Goal: Task Accomplishment & Management: Manage account settings

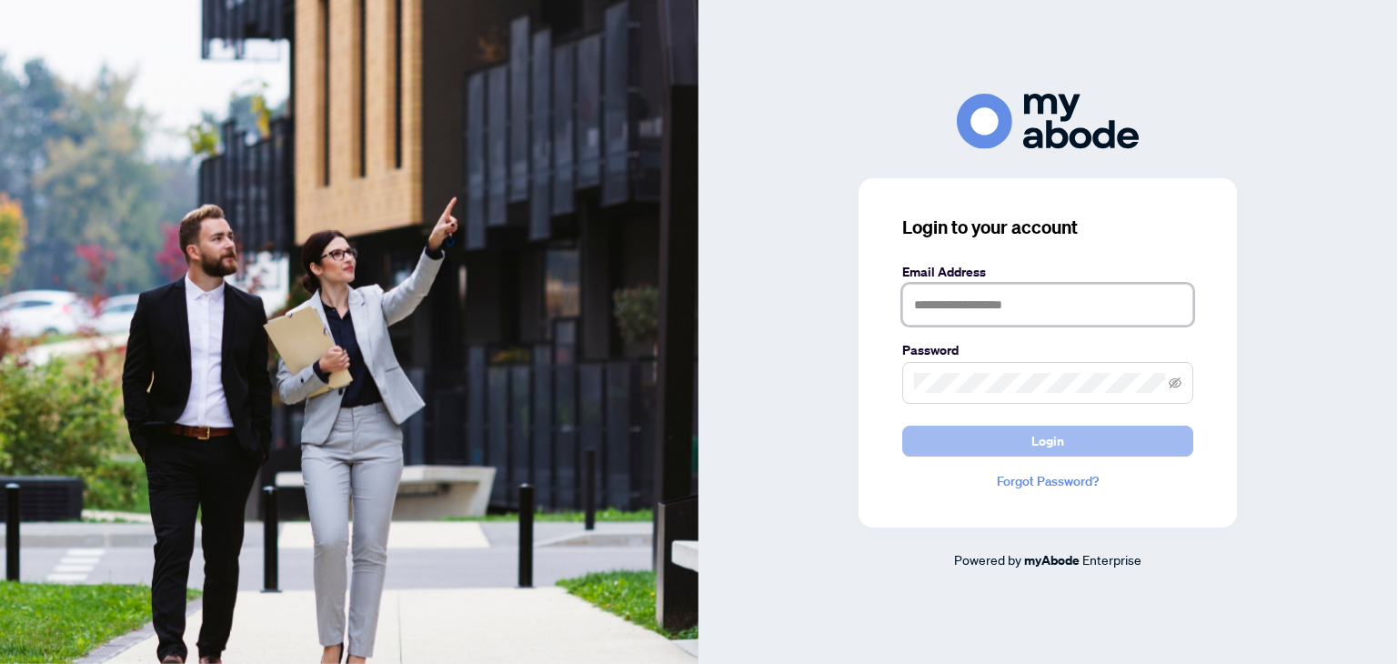
type input "**********"
click at [1044, 434] on span "Login" at bounding box center [1047, 440] width 33 height 29
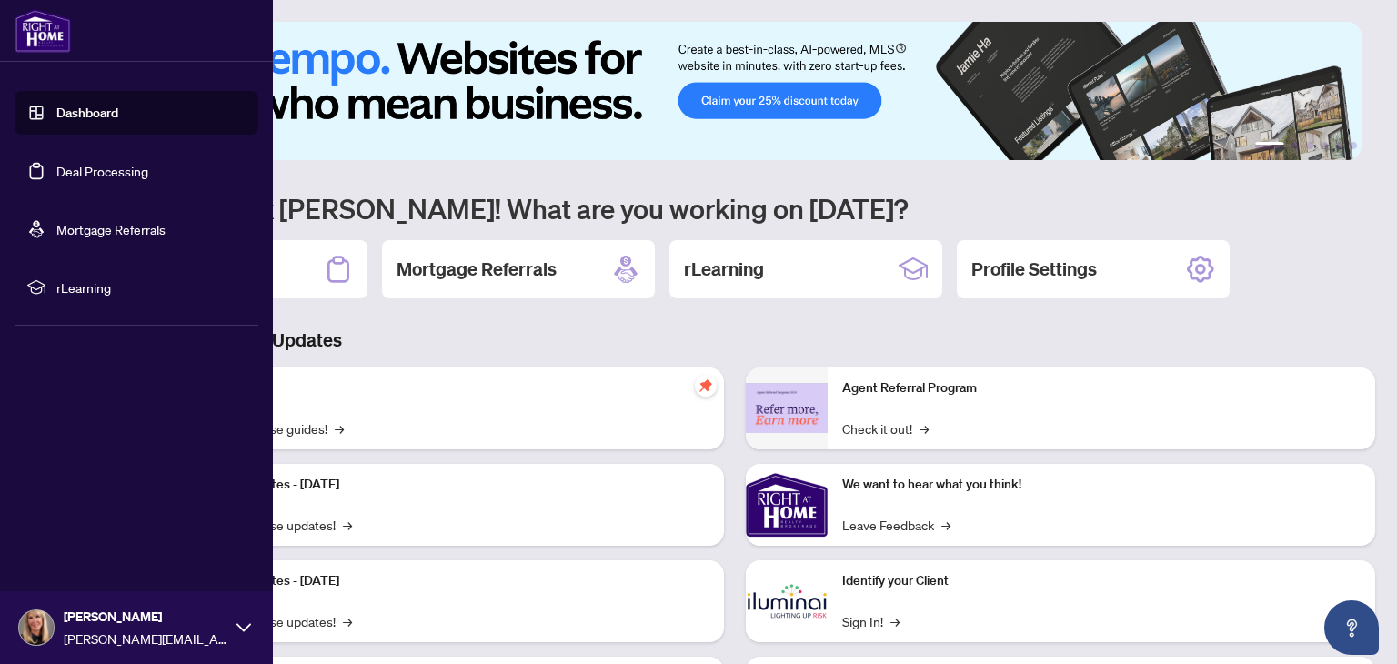
click at [56, 163] on link "Deal Processing" at bounding box center [102, 171] width 92 height 16
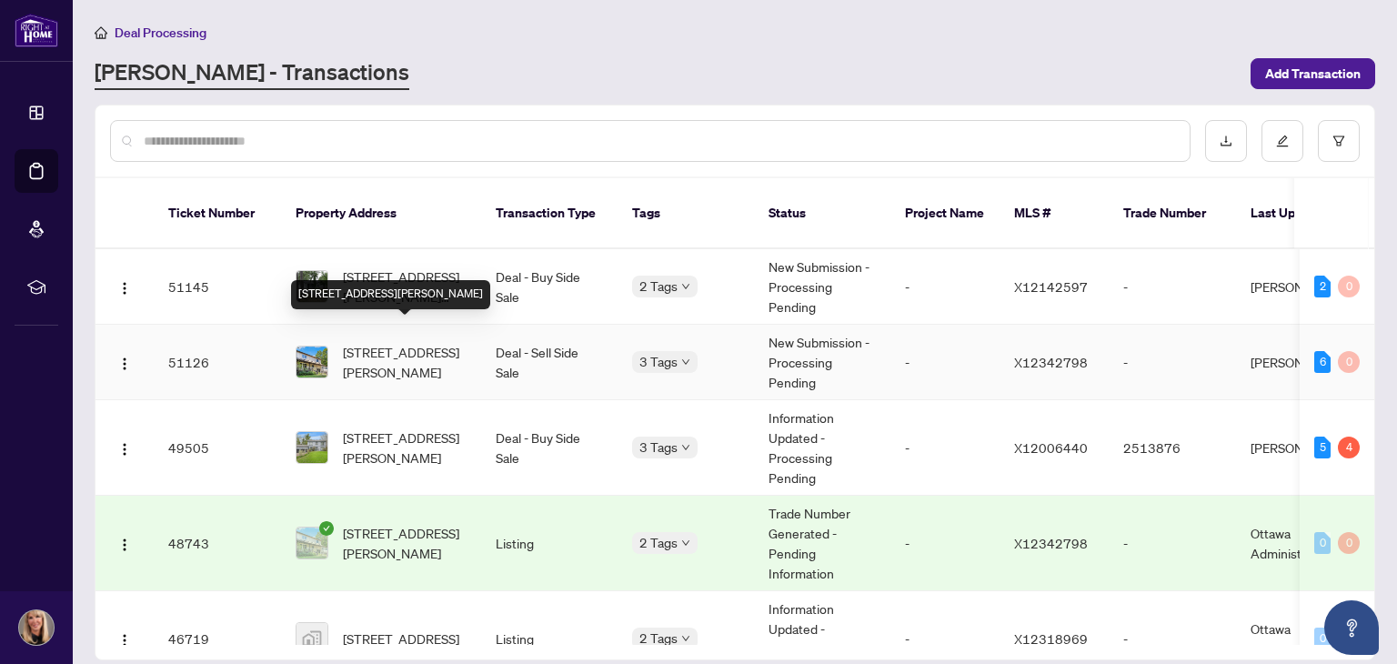
click at [412, 342] on span "2316 Rollin Rd, Clarence-Rockland, Ontario K0A 3N0, Canada" at bounding box center [405, 362] width 124 height 40
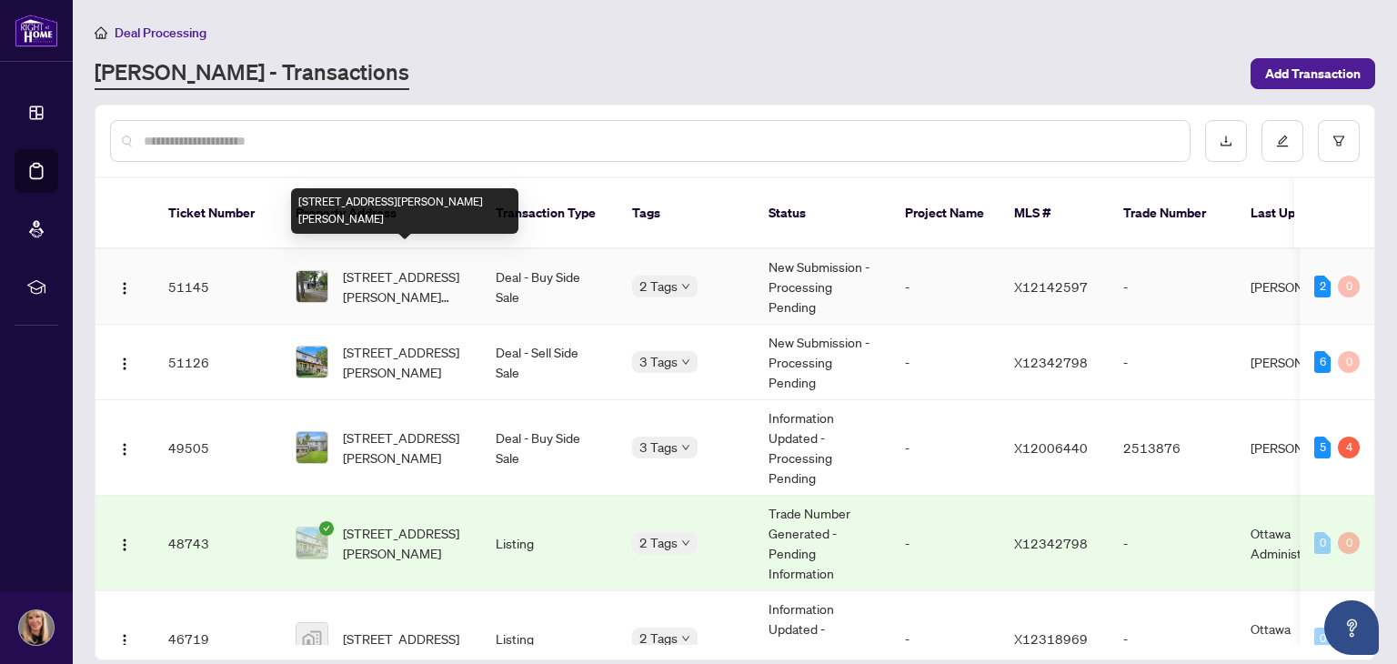
click at [414, 266] on span "340 Wilson Rd, Clarence-Rockland, Ontario K4K 1K7, Canada" at bounding box center [405, 286] width 124 height 40
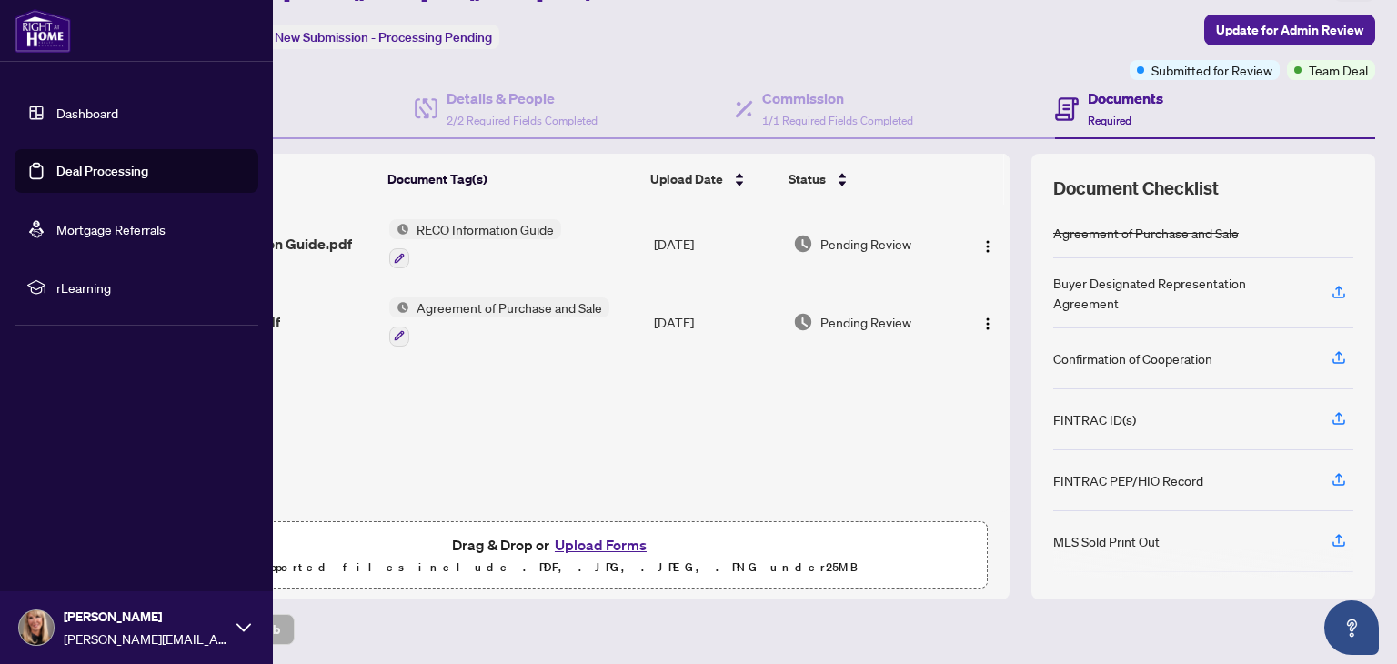
click at [56, 163] on link "Deal Processing" at bounding box center [102, 171] width 92 height 16
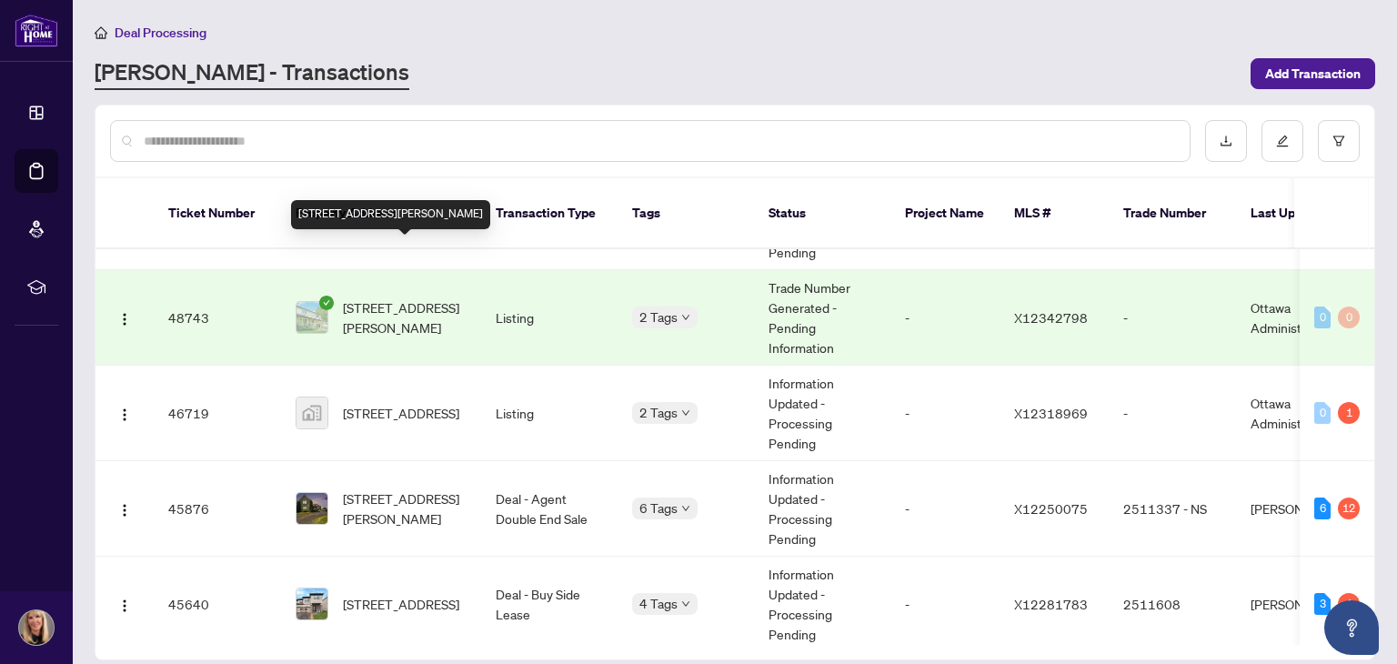
scroll to position [273, 0]
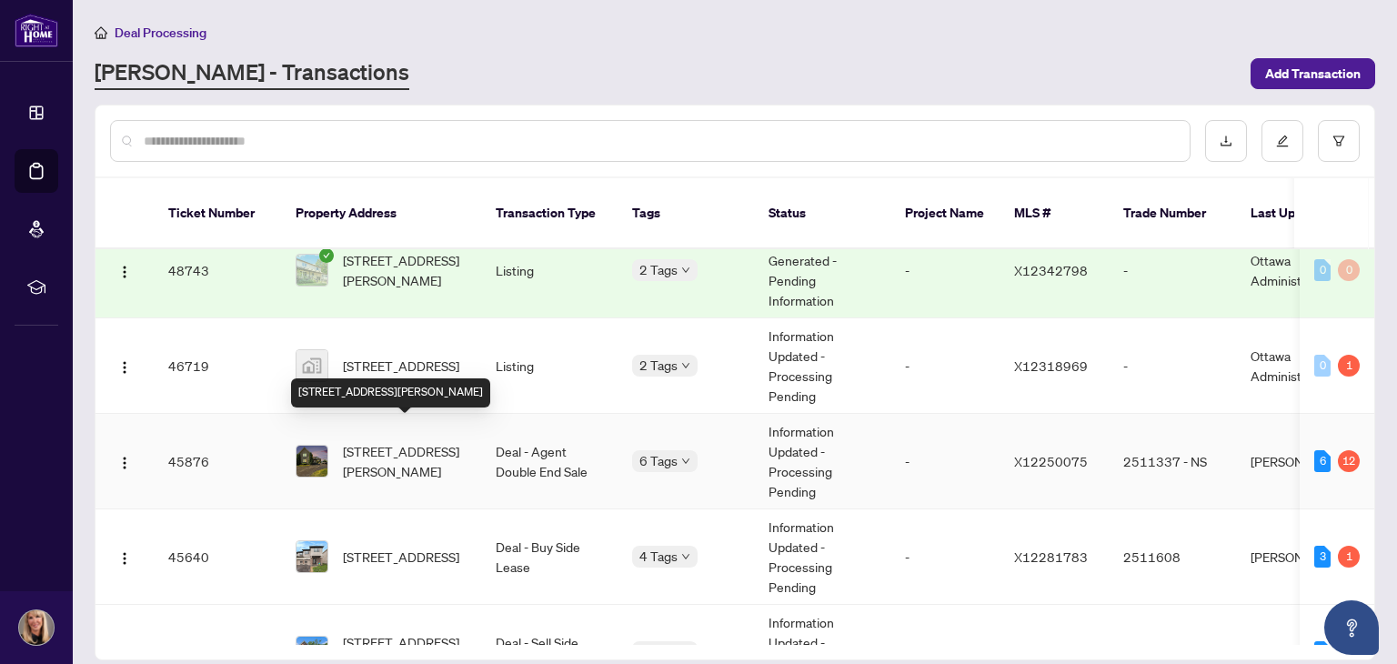
click at [376, 441] on span "[STREET_ADDRESS][PERSON_NAME]" at bounding box center [405, 461] width 124 height 40
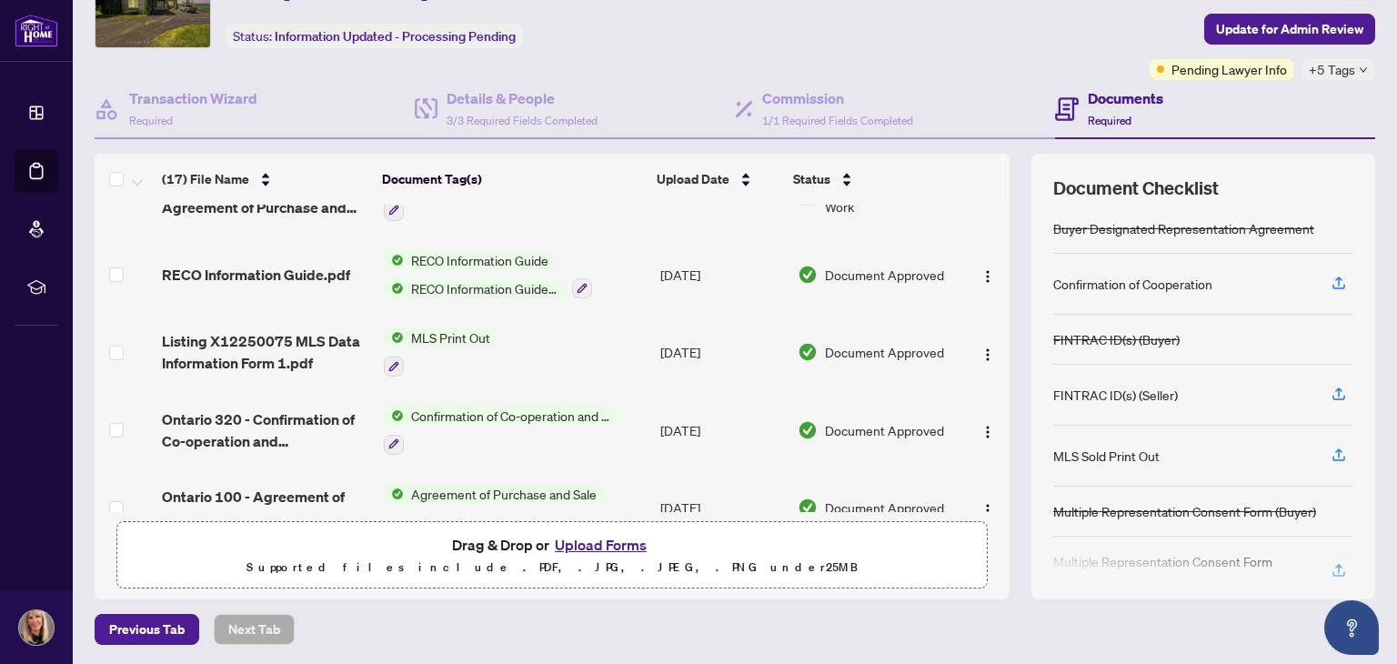
scroll to position [978, 0]
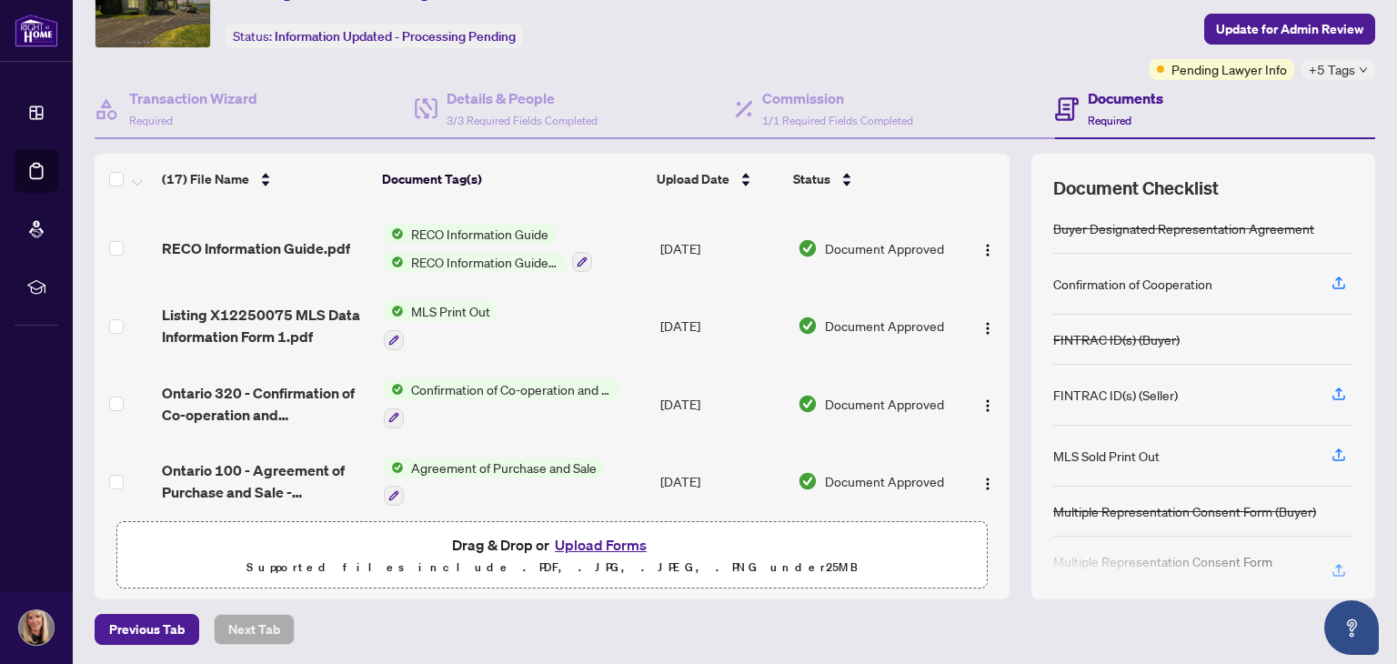
click at [584, 539] on button "Upload Forms" at bounding box center [600, 545] width 103 height 24
click at [573, 537] on button "Upload Forms" at bounding box center [600, 545] width 103 height 24
